Goal: Information Seeking & Learning: Learn about a topic

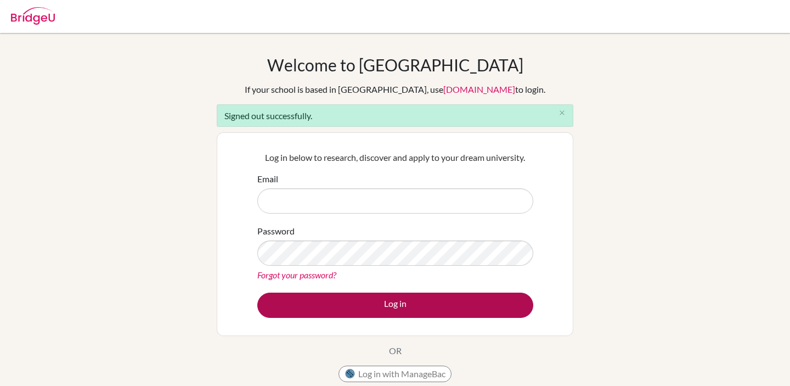
type input "wei.wei@hanacademy.edu.hk"
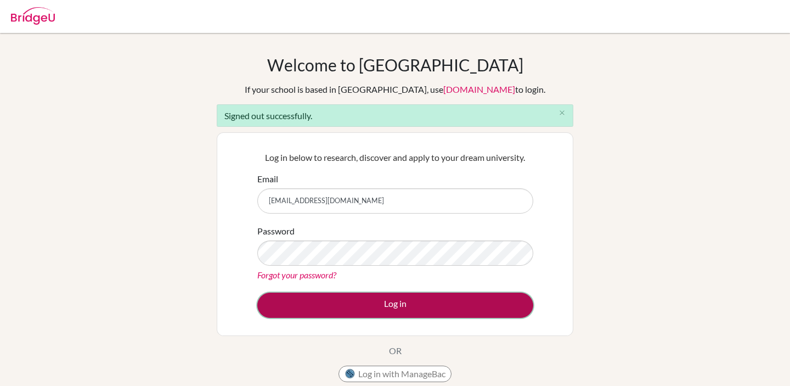
click at [382, 306] on button "Log in" at bounding box center [395, 304] width 276 height 25
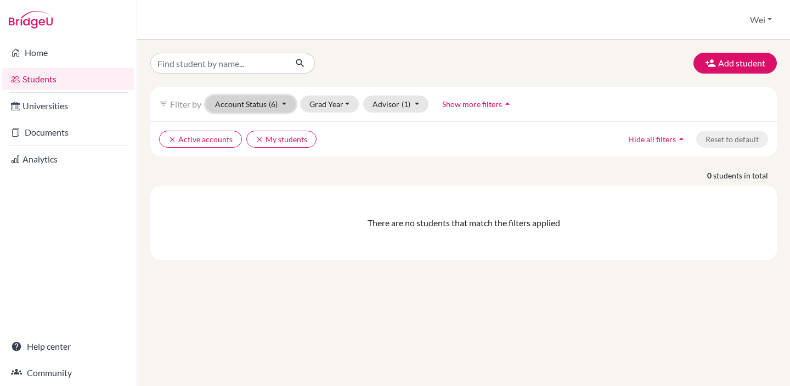
click at [281, 106] on button "Account Status (6)" at bounding box center [251, 103] width 90 height 17
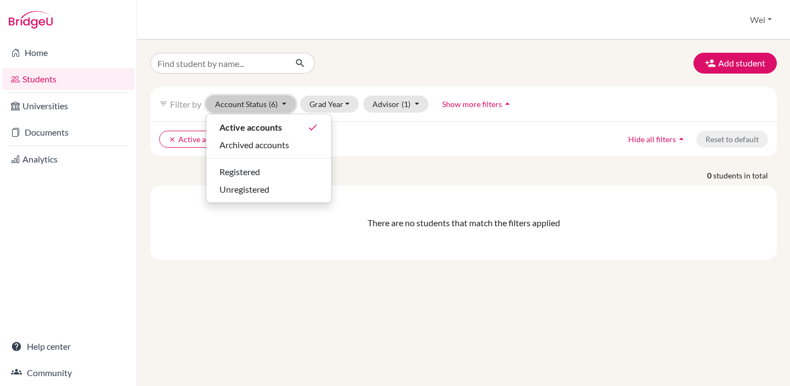
click at [282, 105] on button "Account Status (6)" at bounding box center [251, 103] width 90 height 17
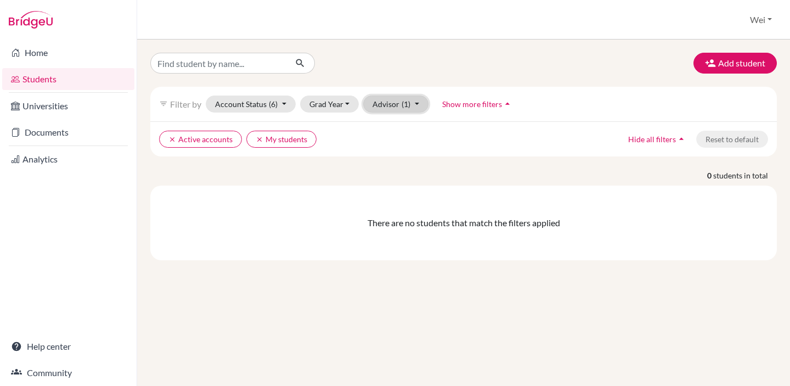
click at [397, 102] on button "Advisor (1)" at bounding box center [395, 103] width 65 height 17
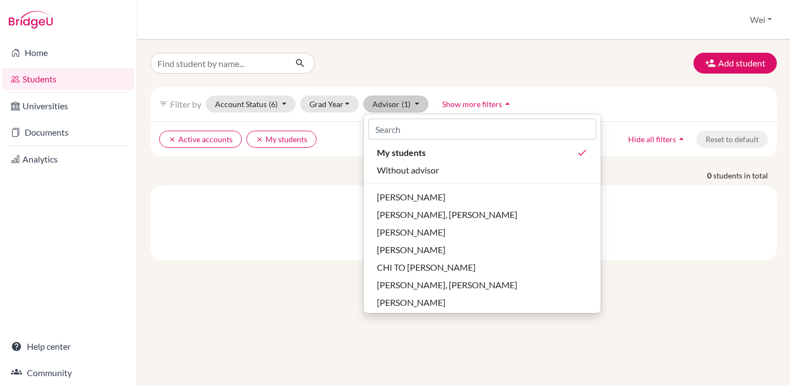
click at [398, 82] on div "Add student filter_list Filter by Account Status (6) Active accounts done Archi…" at bounding box center [463, 156] width 627 height 207
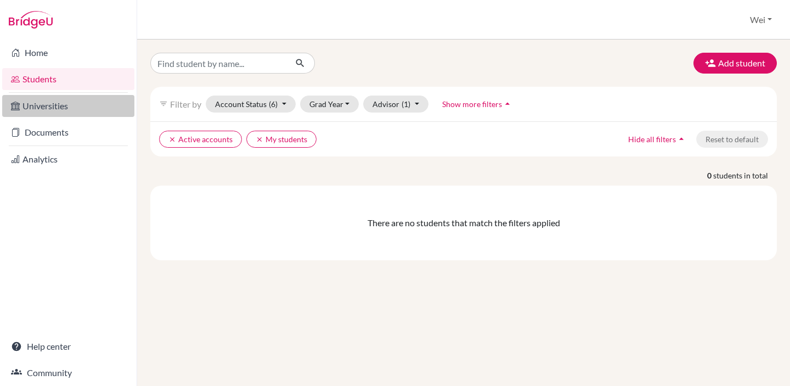
click at [27, 109] on link "Universities" at bounding box center [68, 106] width 132 height 22
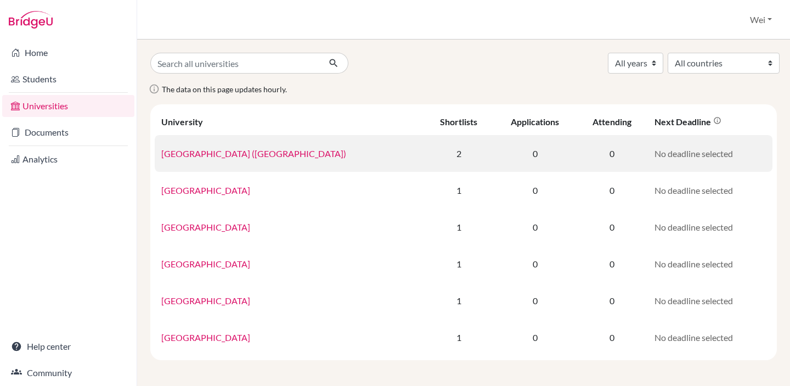
click at [438, 152] on td "2" at bounding box center [459, 153] width 69 height 37
click at [312, 155] on link "University of British Columbia (Vancouver)" at bounding box center [253, 153] width 185 height 10
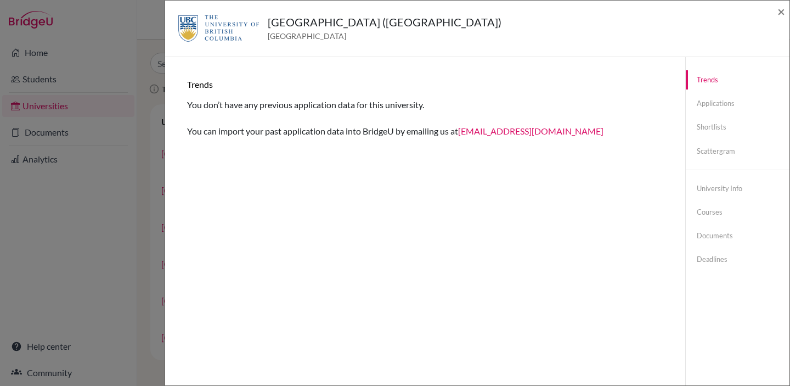
click at [143, 107] on div "University of British Columbia (Vancouver) Canada × Trends You don’t have any p…" at bounding box center [395, 193] width 790 height 386
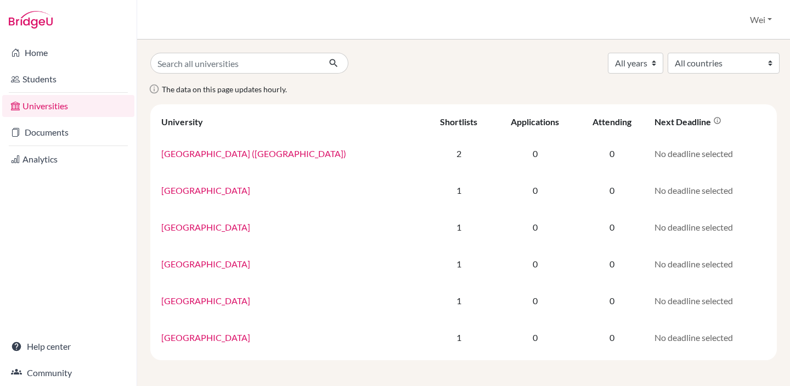
scroll to position [1, 0]
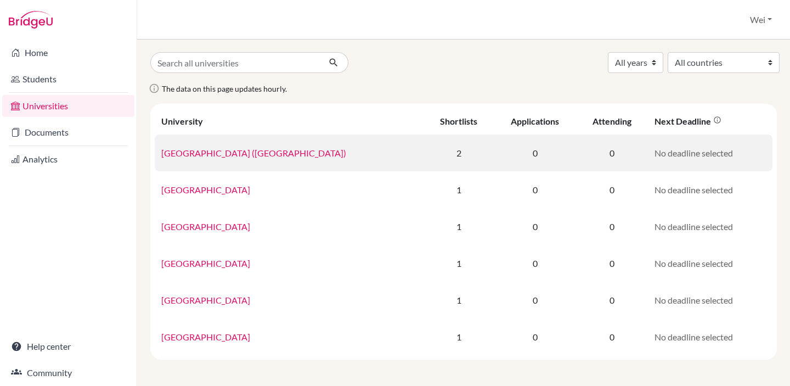
click at [255, 144] on td "University of British Columbia (Vancouver)" at bounding box center [290, 152] width 270 height 37
click at [254, 155] on link "University of British Columbia (Vancouver)" at bounding box center [253, 153] width 185 height 10
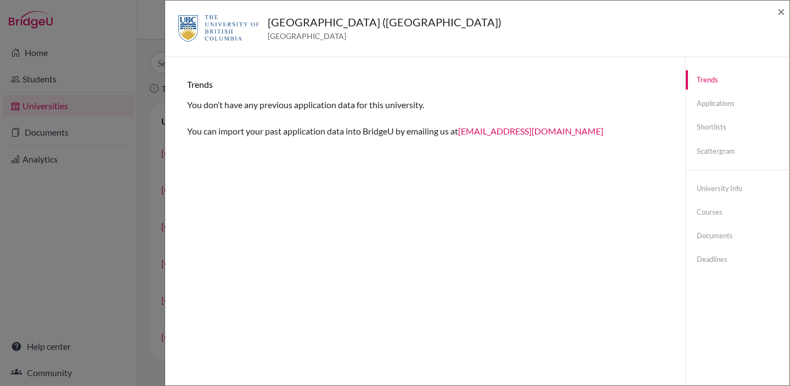
click at [148, 85] on div "University of British Columbia (Vancouver) Canada × Trends You don’t have any p…" at bounding box center [395, 193] width 790 height 386
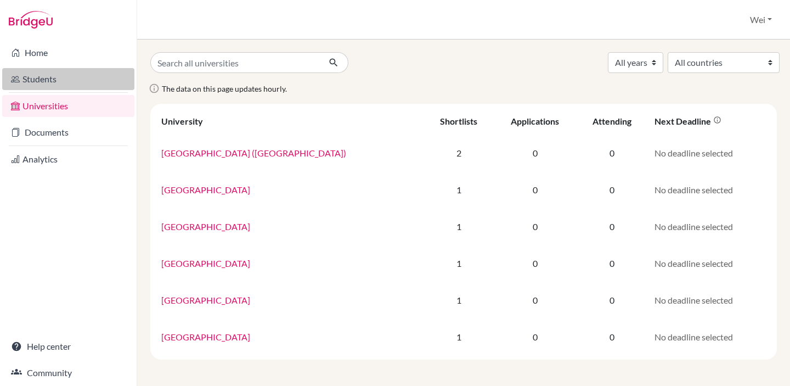
click at [74, 81] on link "Students" at bounding box center [68, 79] width 132 height 22
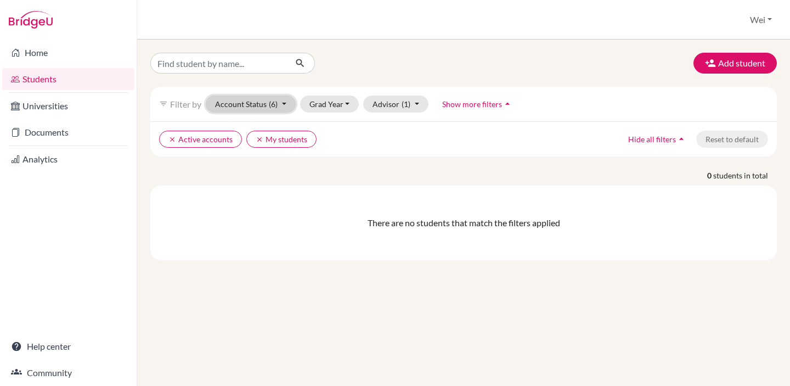
click at [283, 108] on button "Account Status (6)" at bounding box center [251, 103] width 90 height 17
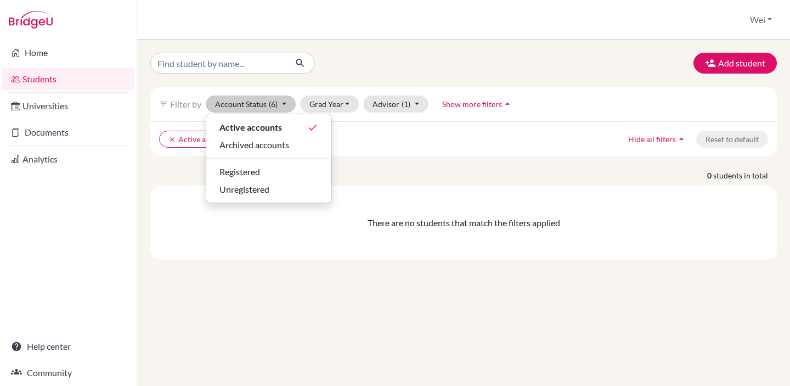
click at [387, 72] on div "Add student" at bounding box center [463, 63] width 643 height 21
